Goal: Obtain resource: Obtain resource

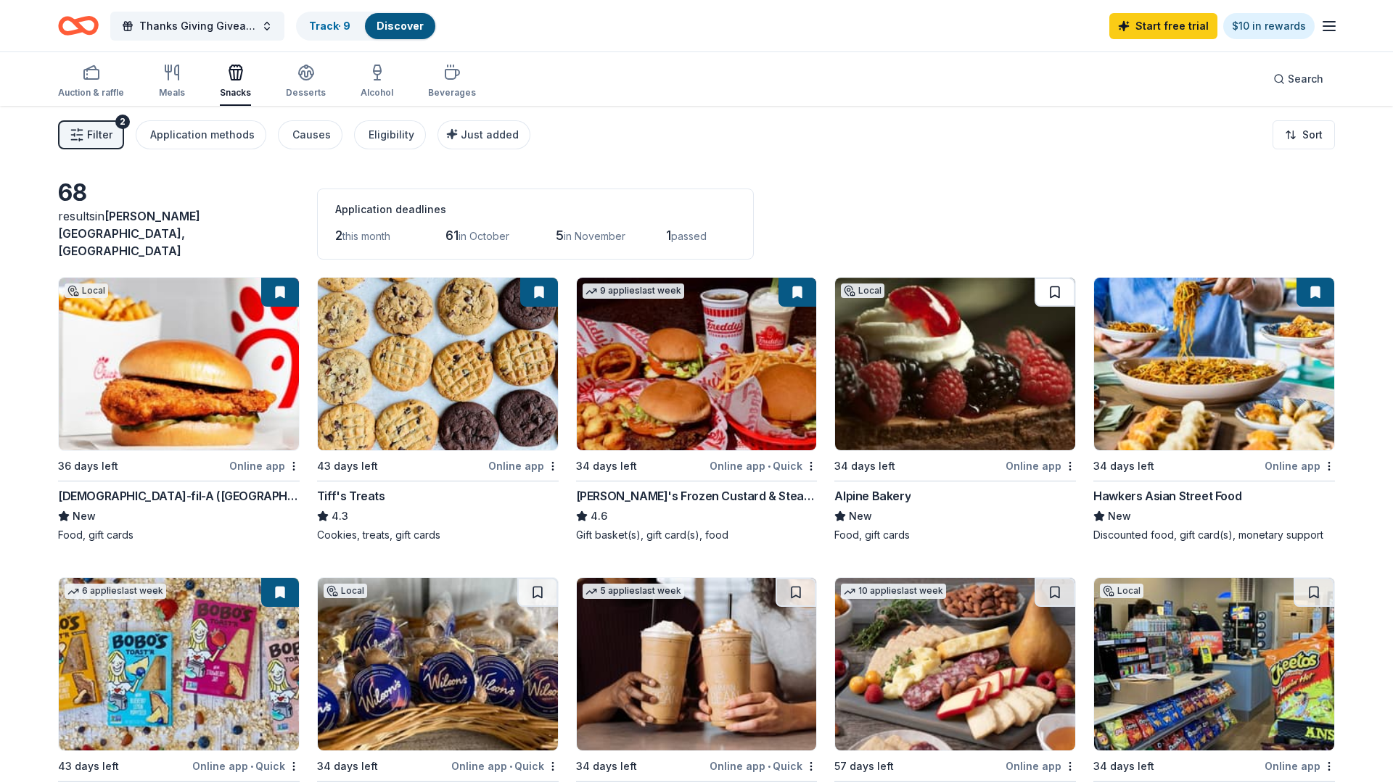
click at [1064, 280] on button at bounding box center [1054, 292] width 41 height 29
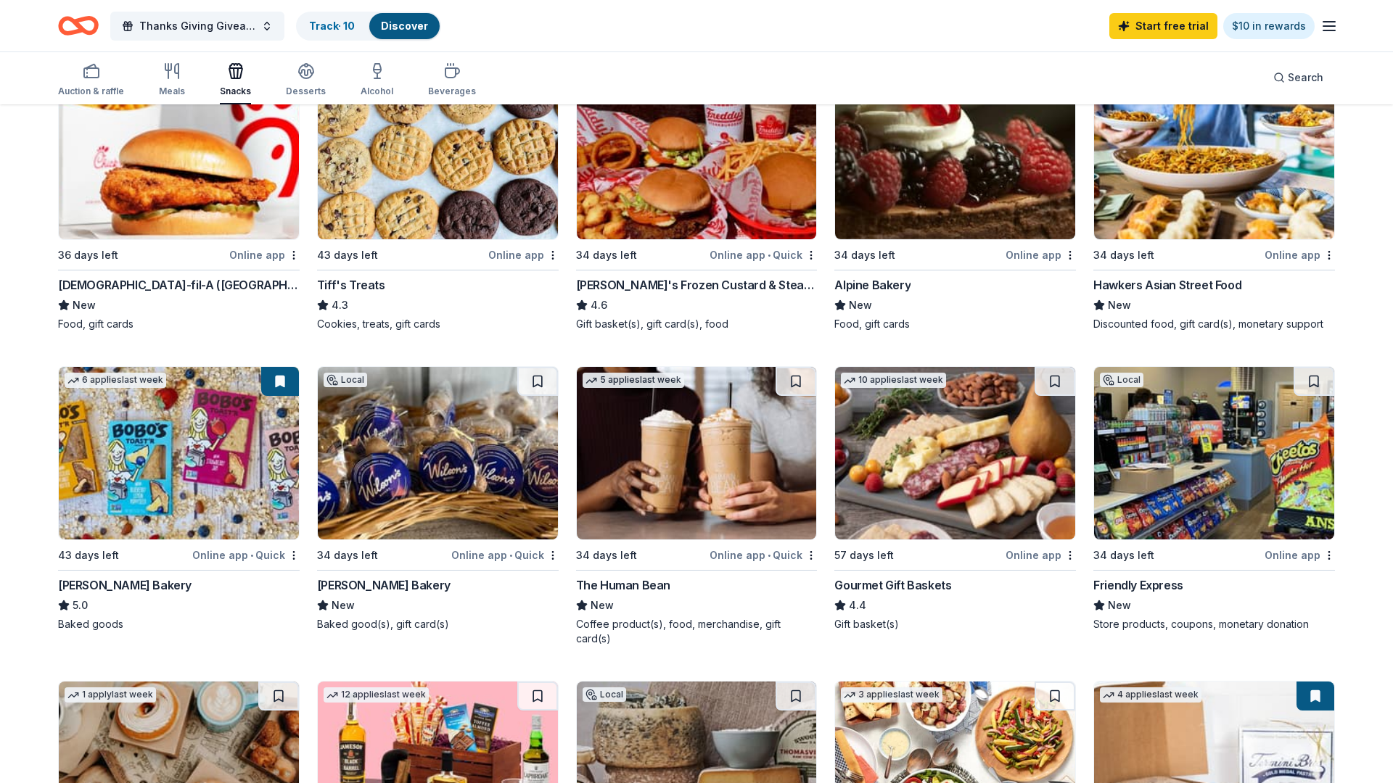
scroll to position [213, 0]
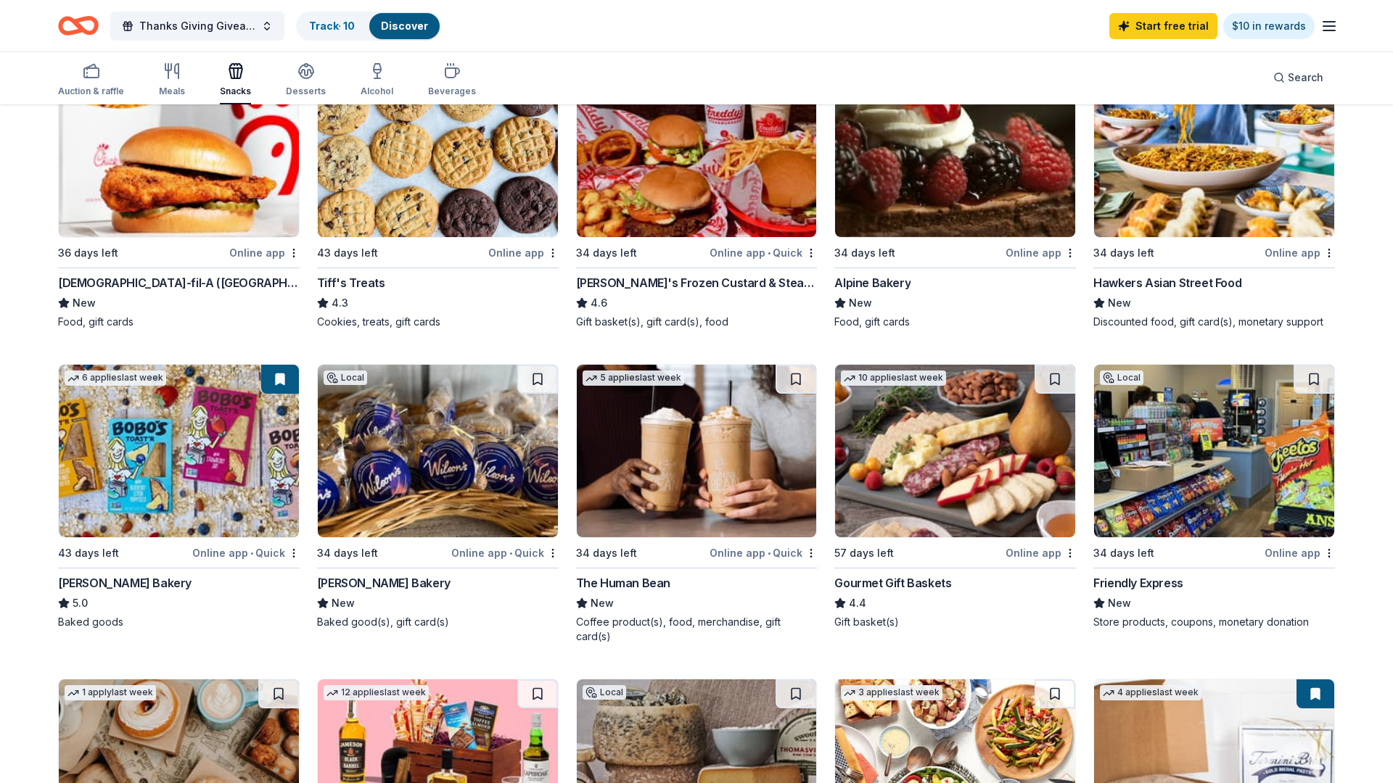
click at [383, 574] on div "[PERSON_NAME] Bakery" at bounding box center [383, 582] width 133 height 17
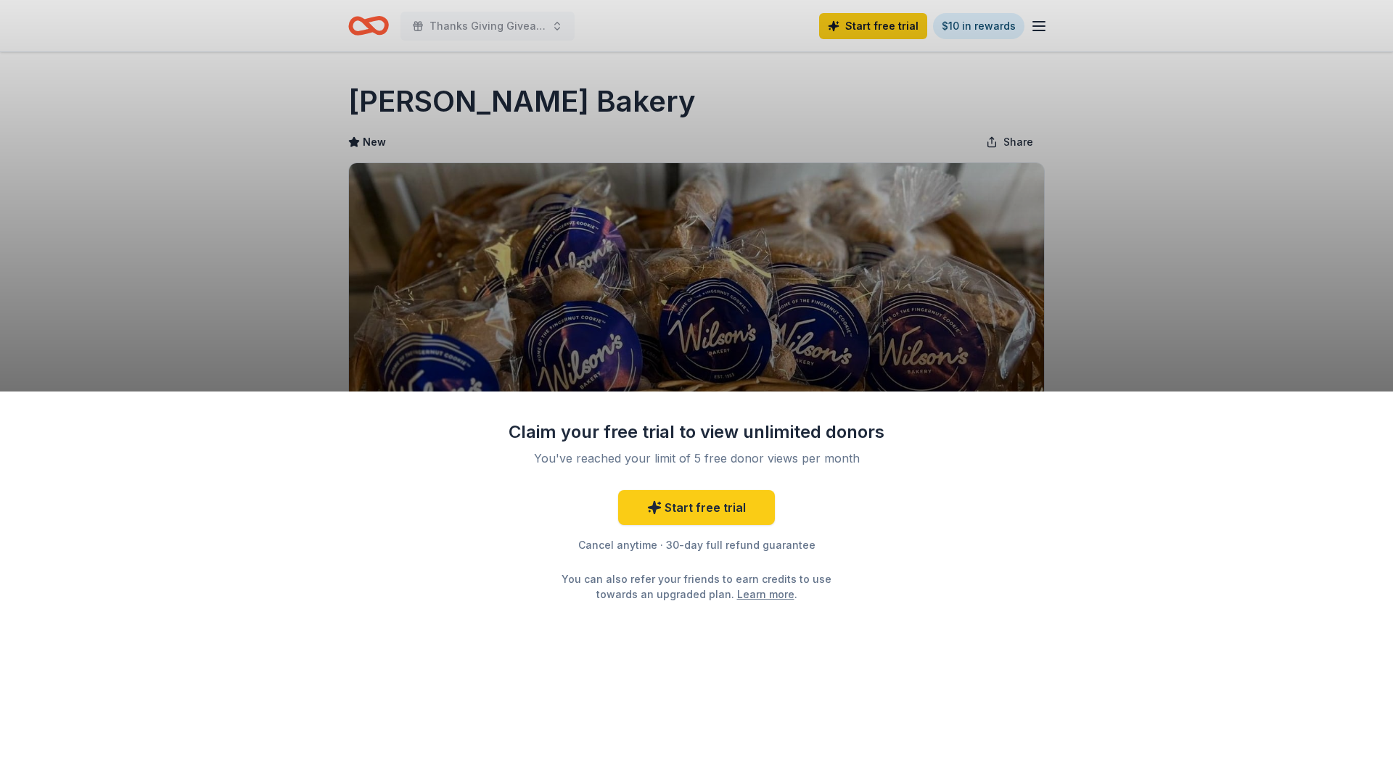
click at [1128, 297] on div "Claim your free trial to view unlimited donors You've reached your limit of 5 f…" at bounding box center [696, 391] width 1393 height 783
click at [1123, 334] on div "Claim your free trial to view unlimited donors You've reached your limit of 5 f…" at bounding box center [696, 391] width 1393 height 783
